Goal: Transaction & Acquisition: Purchase product/service

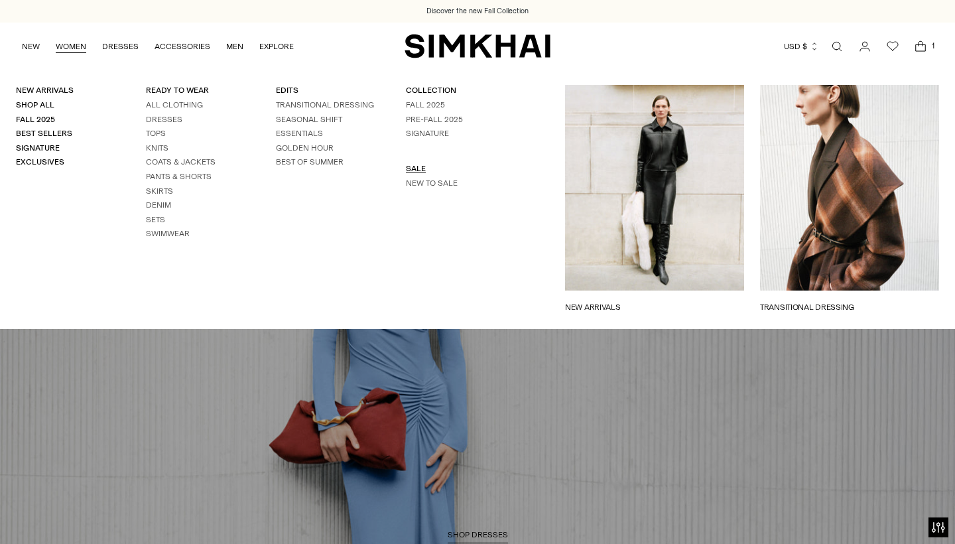
click at [412, 166] on link "SALE" at bounding box center [416, 168] width 20 height 9
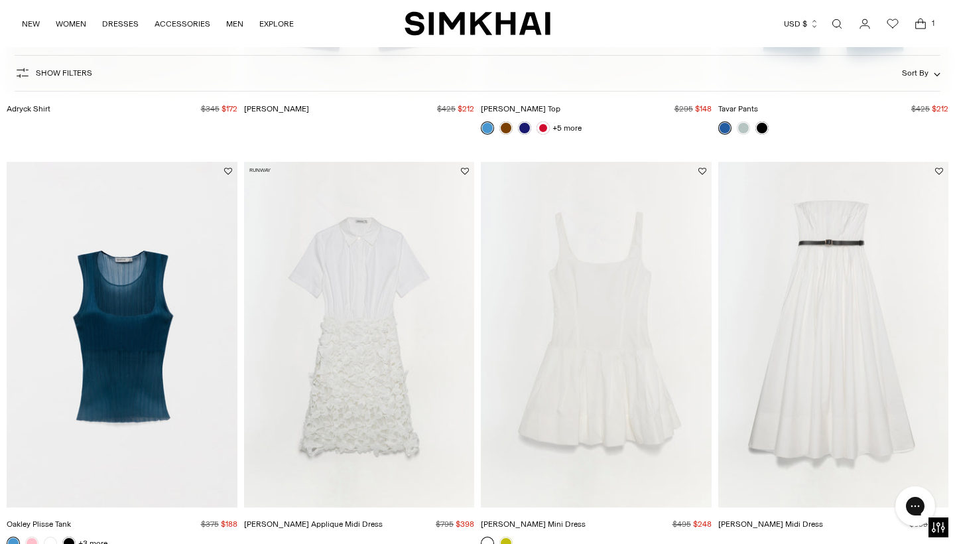
scroll to position [1317, 0]
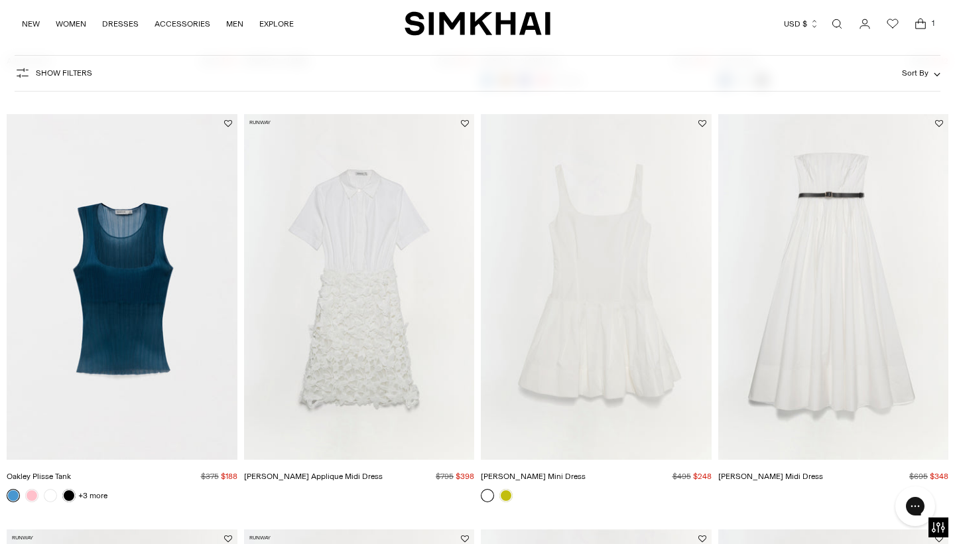
click at [0, 0] on img "Thalia Cotton Midi Dress" at bounding box center [0, 0] width 0 height 0
click at [72, 74] on span "Show Filters" at bounding box center [64, 72] width 56 height 9
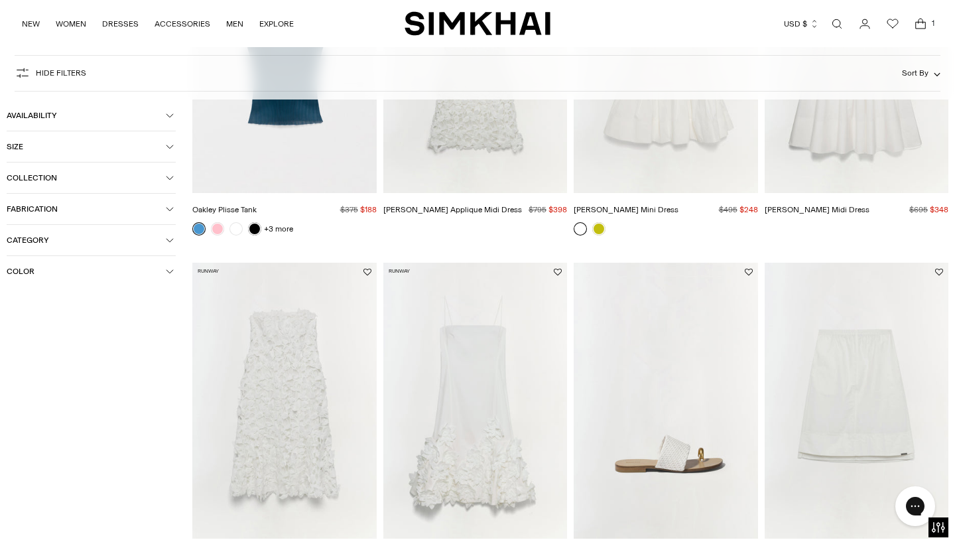
click at [29, 146] on span "Size" at bounding box center [86, 146] width 159 height 9
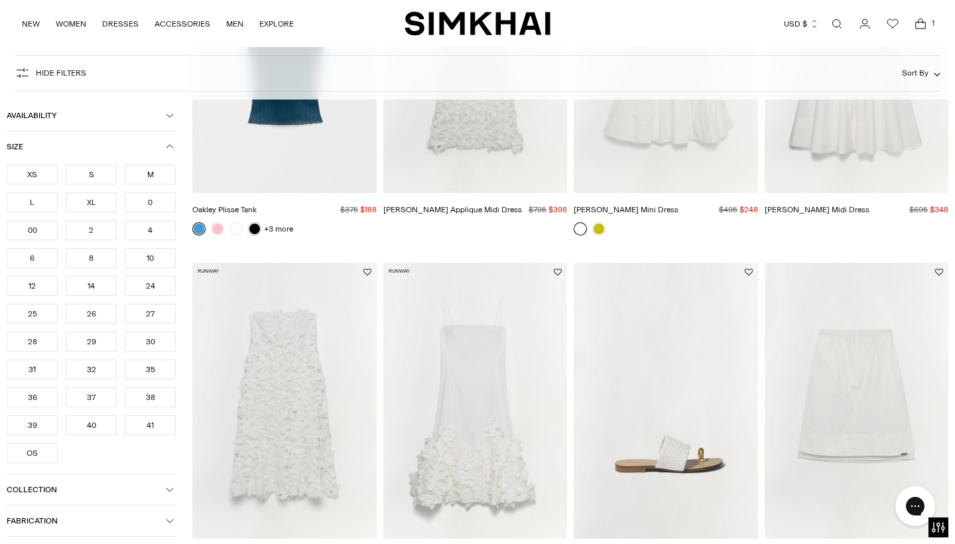
click at [154, 259] on div "10" at bounding box center [150, 258] width 51 height 20
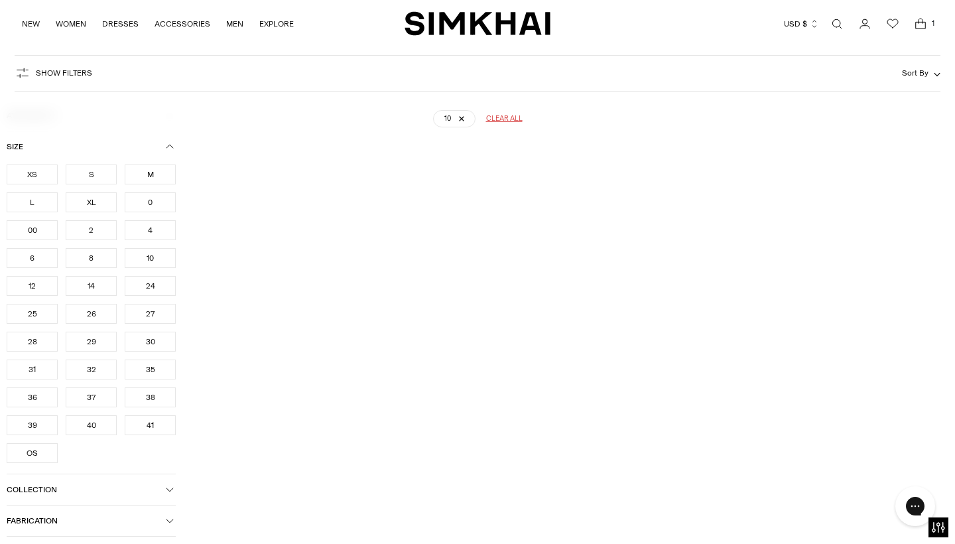
click at [30, 290] on div "12" at bounding box center [32, 286] width 51 height 20
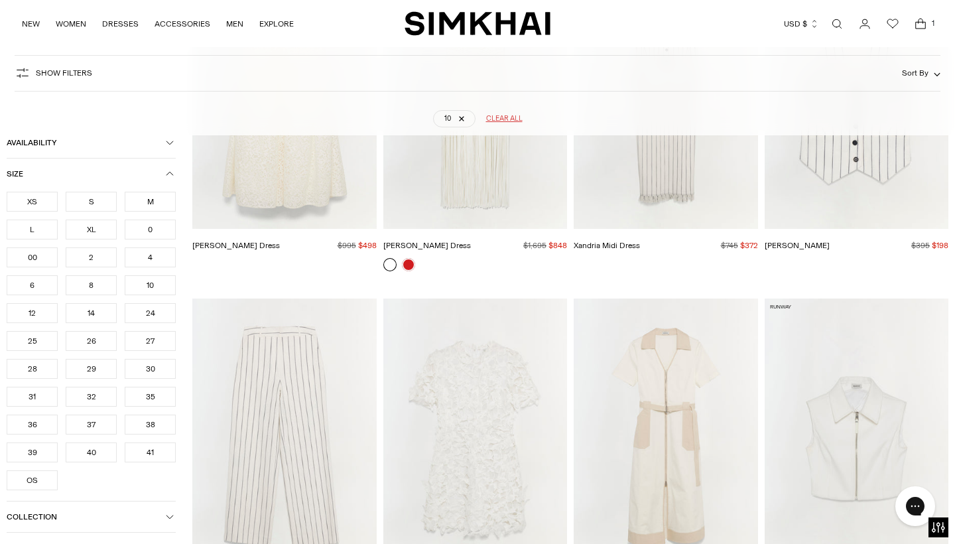
scroll to position [97, 0]
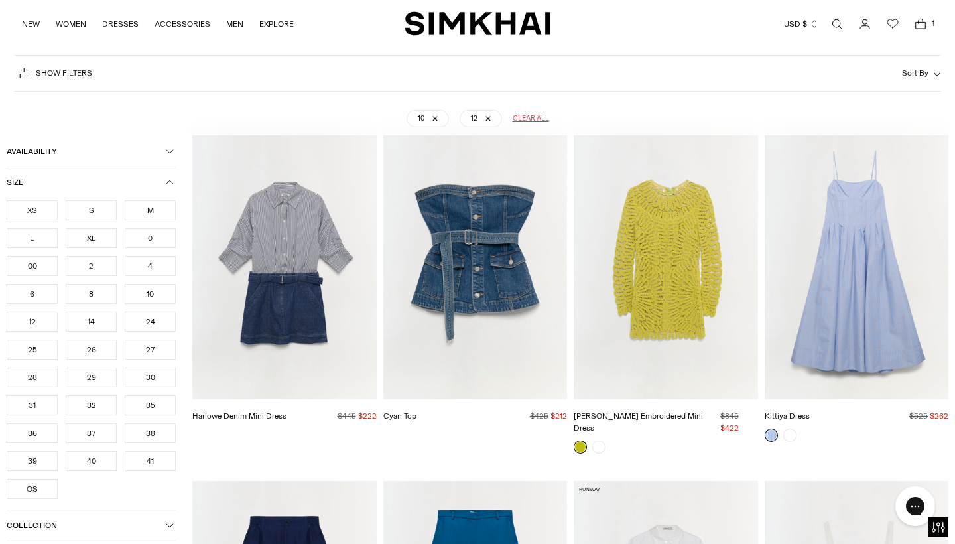
click at [153, 375] on div "30" at bounding box center [150, 377] width 51 height 20
click at [32, 404] on div "31" at bounding box center [32, 405] width 51 height 20
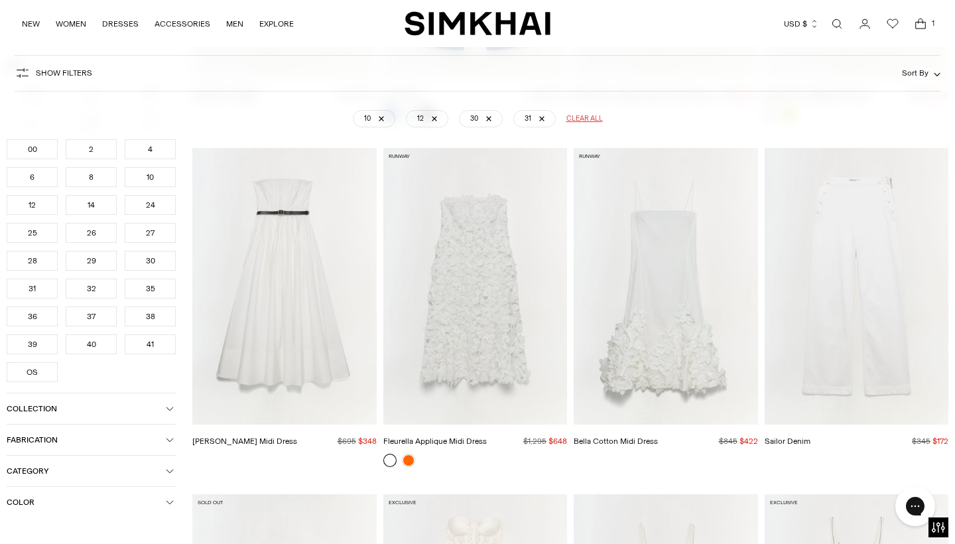
scroll to position [781, 0]
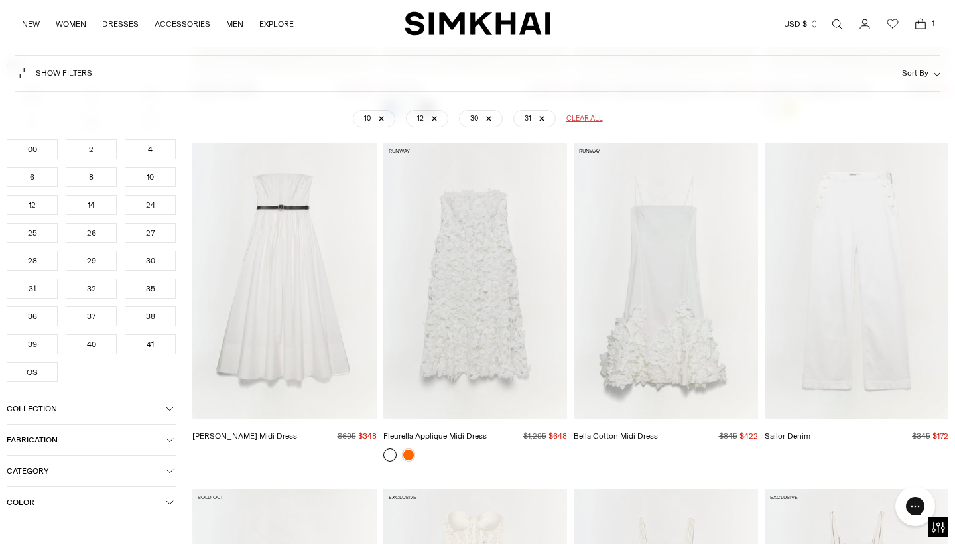
click at [0, 0] on img "Thalia Cotton Midi Dress" at bounding box center [0, 0] width 0 height 0
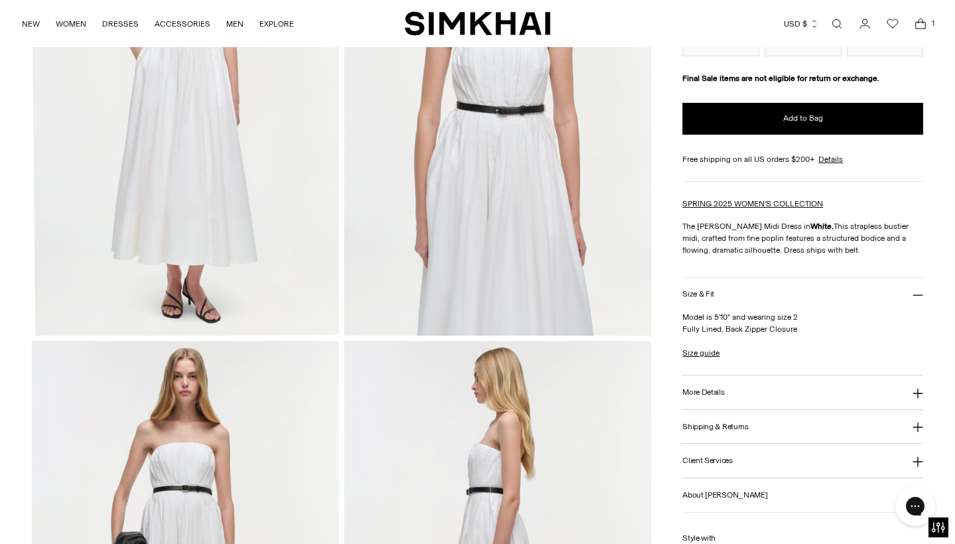
scroll to position [225, 0]
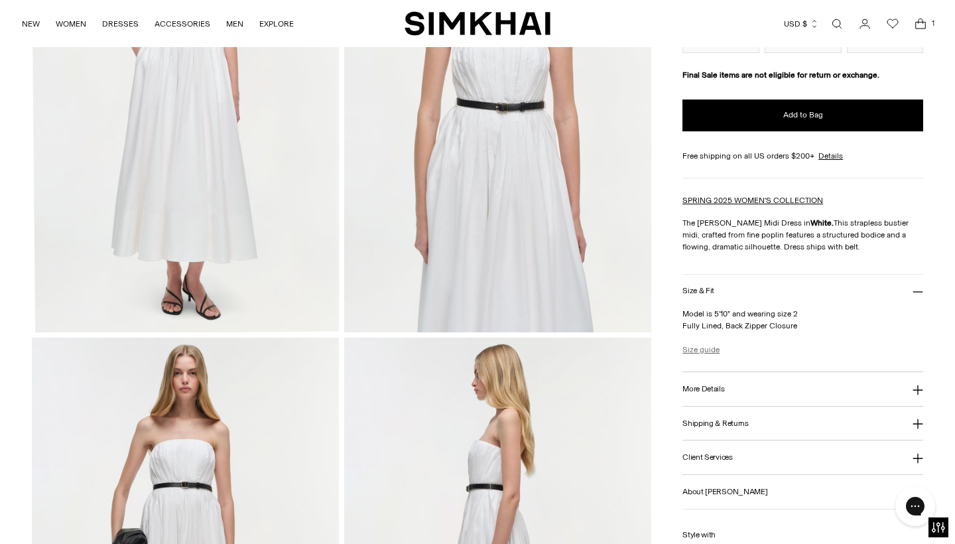
click at [704, 348] on link "Size guide" at bounding box center [700, 349] width 37 height 12
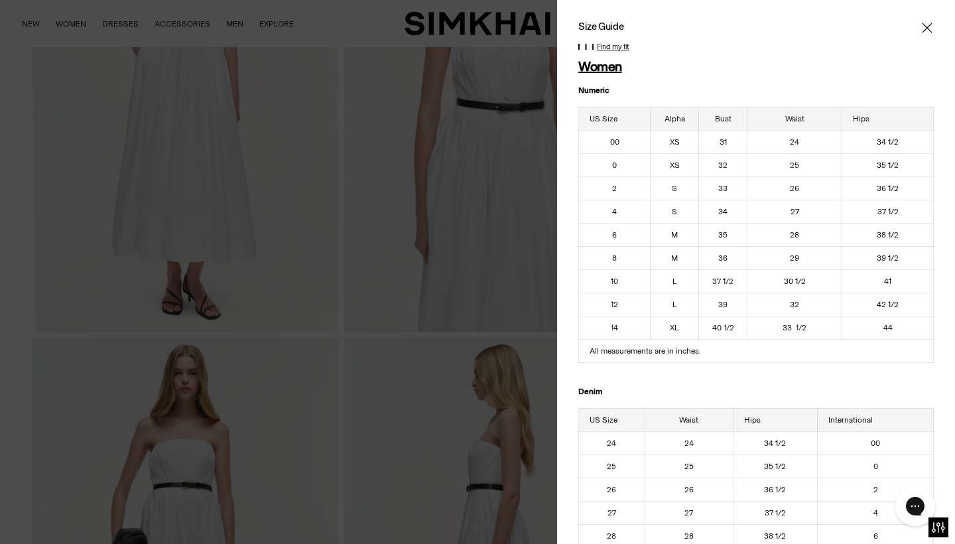
click at [927, 25] on icon "Close" at bounding box center [926, 27] width 11 height 13
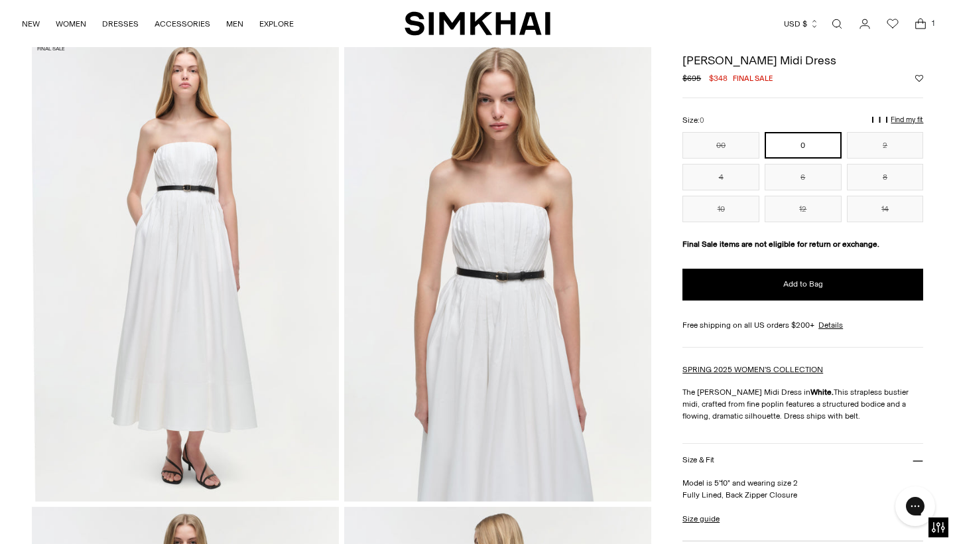
scroll to position [39, 0]
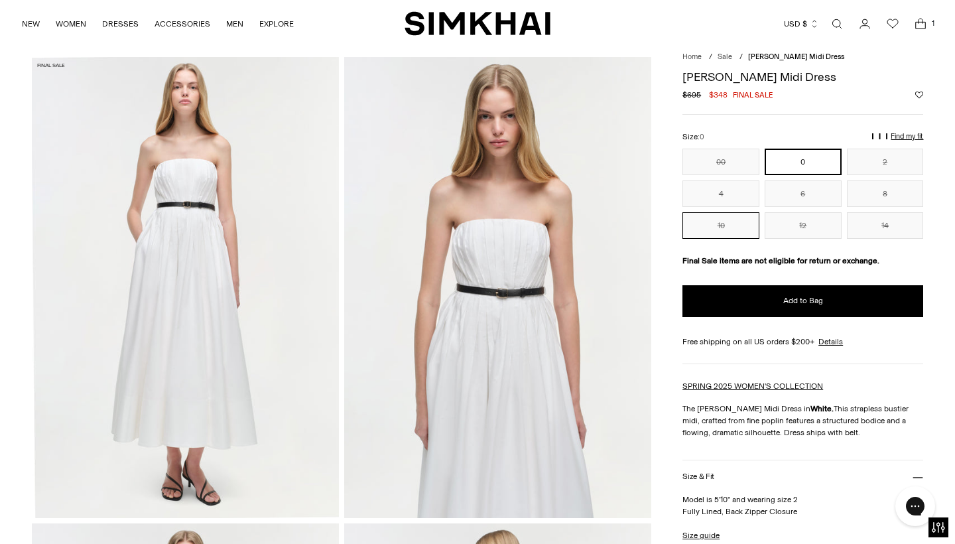
click at [731, 230] on button "10" at bounding box center [720, 225] width 77 height 27
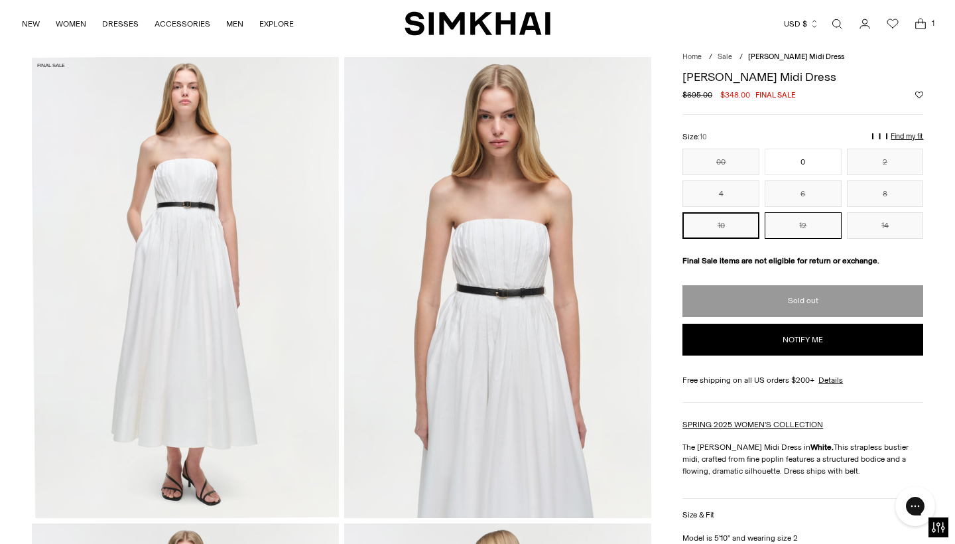
click at [805, 226] on button "12" at bounding box center [802, 225] width 77 height 27
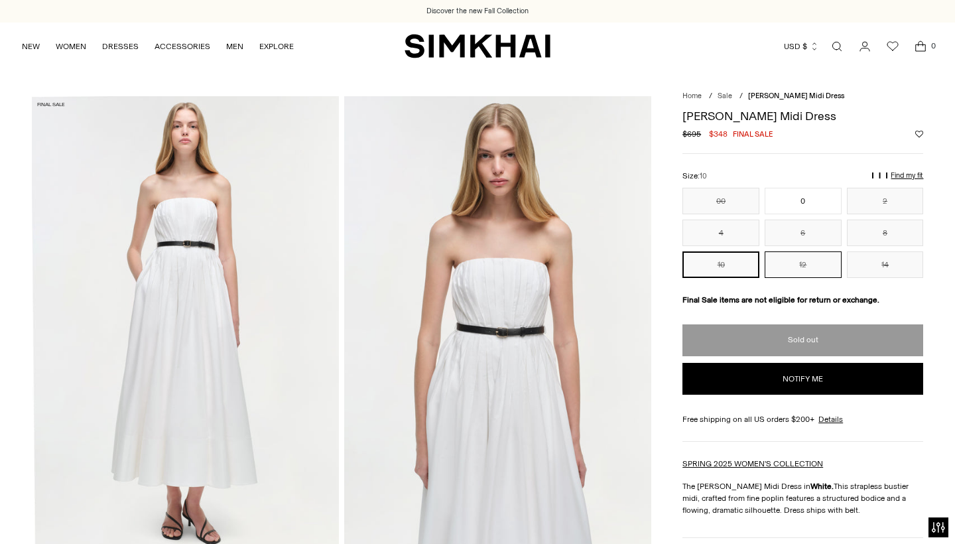
click at [804, 261] on button "12" at bounding box center [802, 264] width 77 height 27
click at [880, 263] on button "14" at bounding box center [885, 264] width 77 height 27
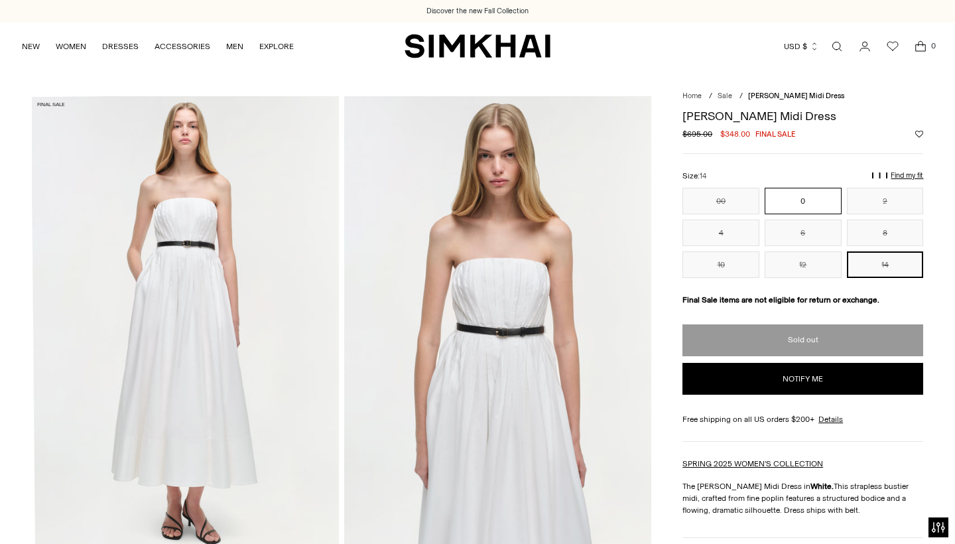
click at [810, 203] on button "0" at bounding box center [802, 201] width 77 height 27
